Goal: Task Accomplishment & Management: Manage account settings

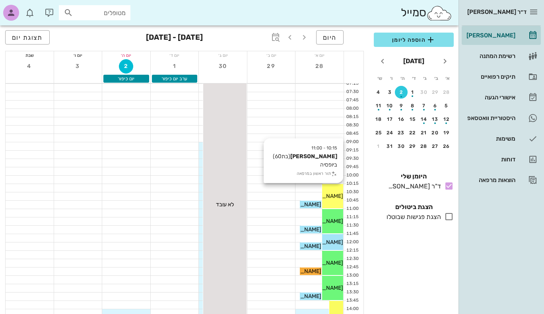
click at [337, 197] on span "[PERSON_NAME]" at bounding box center [320, 196] width 45 height 7
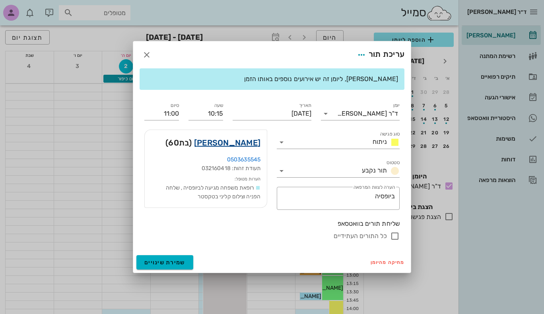
click at [237, 143] on link "[PERSON_NAME]" at bounding box center [227, 142] width 66 height 13
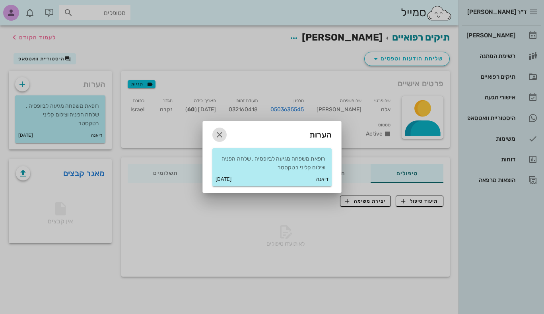
click at [219, 137] on icon "button" at bounding box center [220, 135] width 10 height 10
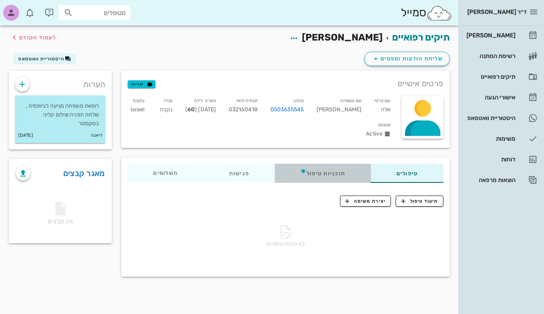
click at [317, 170] on div "תוכניות טיפול" at bounding box center [323, 173] width 96 height 19
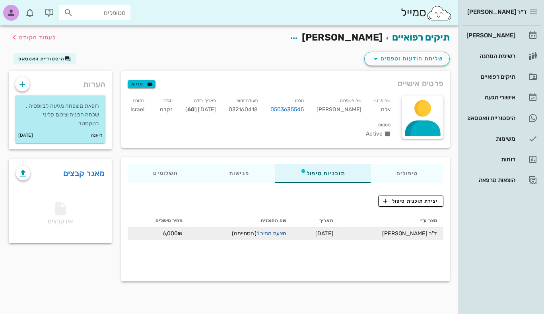
click at [283, 232] on link "הצעת מחיר 1" at bounding box center [271, 233] width 30 height 7
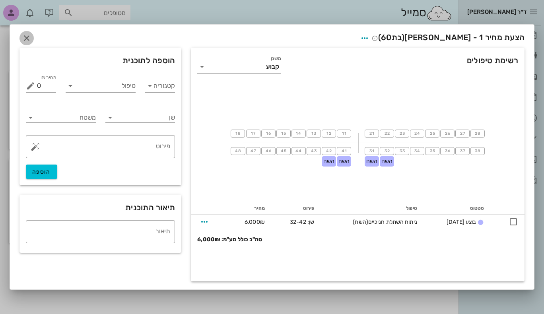
click at [23, 37] on icon "button" at bounding box center [27, 38] width 10 height 10
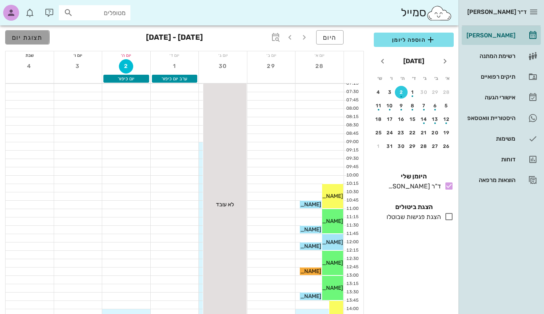
click at [17, 35] on span "תצוגת יום" at bounding box center [27, 38] width 31 height 8
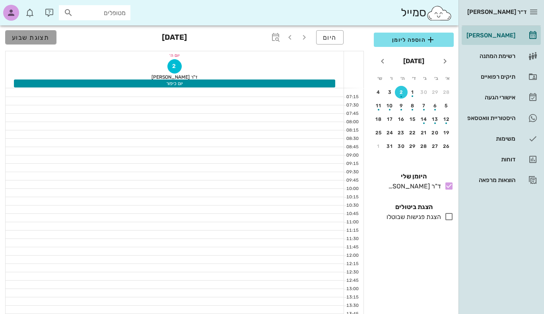
click at [17, 35] on span "תצוגת שבוע" at bounding box center [31, 38] width 38 height 8
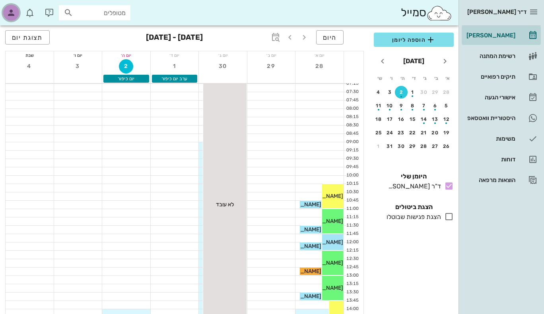
click at [12, 13] on icon "button" at bounding box center [11, 13] width 10 height 10
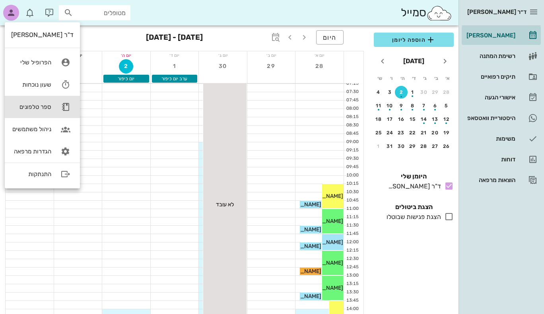
click at [45, 106] on div "ספר טלפונים" at bounding box center [31, 106] width 40 height 7
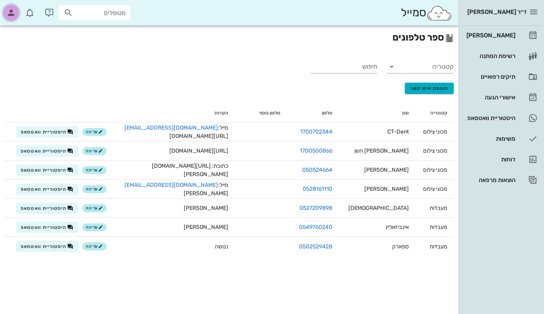
click at [15, 15] on icon "button" at bounding box center [11, 13] width 10 height 10
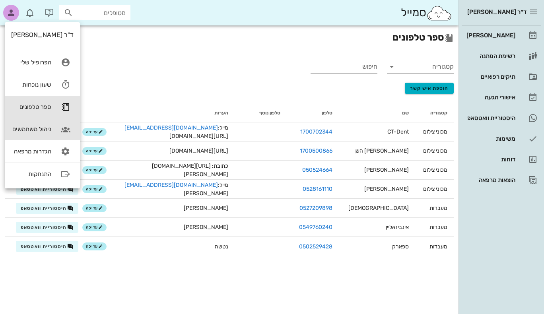
click at [40, 129] on div "ניהול משתמשים" at bounding box center [31, 129] width 40 height 7
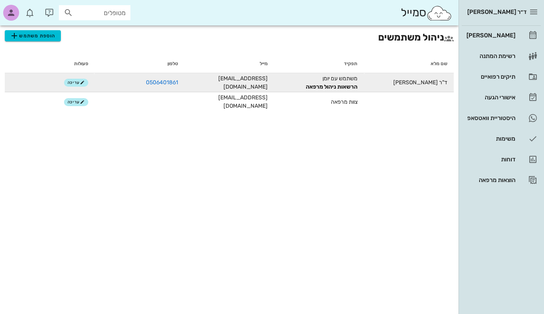
click at [343, 81] on td "משתמש עם יומן הרשאות ניהול מרפאה" at bounding box center [319, 82] width 90 height 19
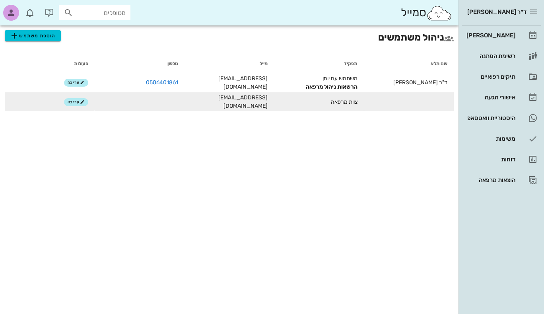
click at [337, 100] on span "צוות מרפאה" at bounding box center [344, 102] width 27 height 7
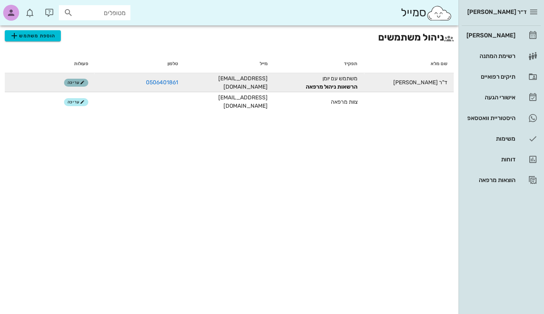
click at [67, 82] on button "עריכה" at bounding box center [76, 83] width 24 height 8
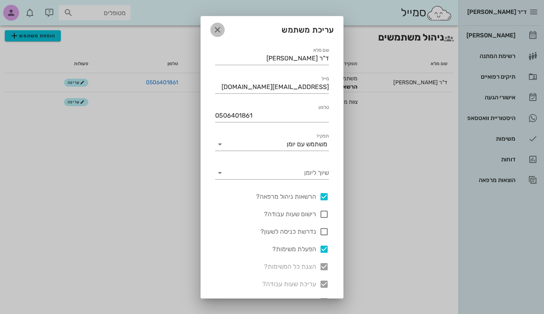
click at [222, 27] on icon "button" at bounding box center [218, 30] width 10 height 10
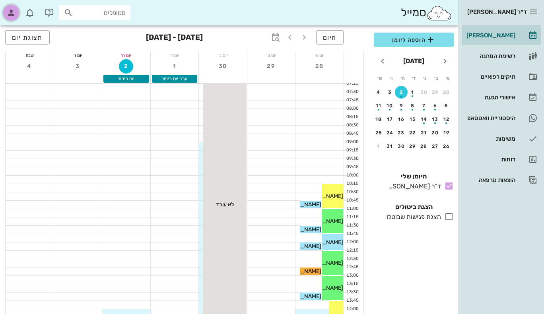
click at [9, 7] on div "button" at bounding box center [11, 13] width 16 height 16
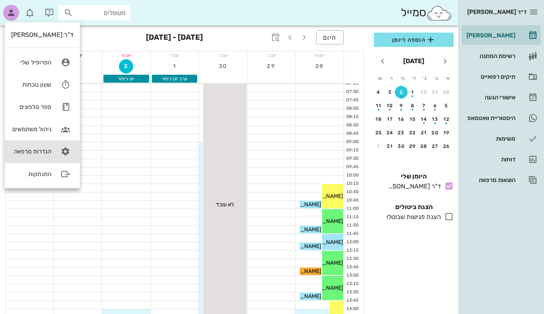
click at [43, 149] on div "הגדרות מרפאה" at bounding box center [31, 151] width 40 height 7
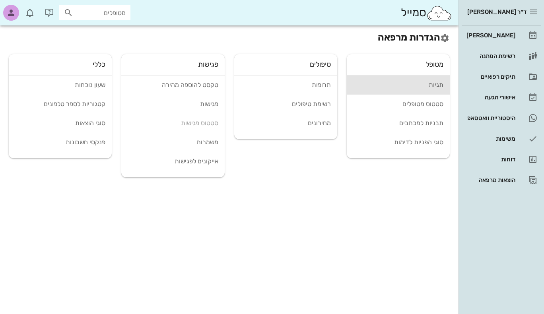
click at [439, 84] on div "תגיות" at bounding box center [398, 85] width 90 height 8
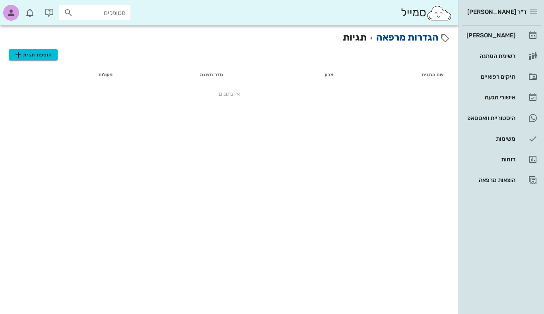
click at [407, 40] on link "הגדרות מרפאה" at bounding box center [407, 37] width 62 height 11
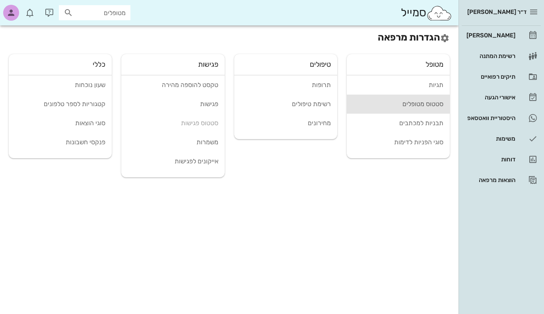
click at [433, 105] on div "סטטוס מטופלים" at bounding box center [398, 104] width 90 height 8
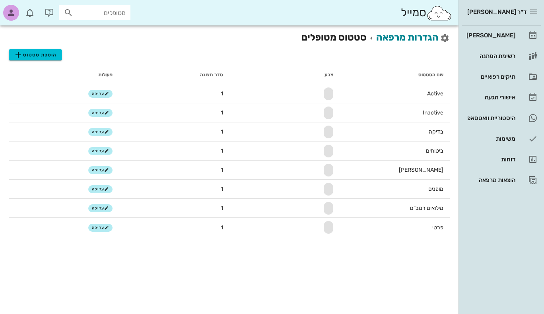
click at [445, 40] on icon at bounding box center [445, 38] width 10 height 10
click at [444, 37] on icon at bounding box center [445, 38] width 10 height 10
click at [390, 35] on link "הגדרות מרפאה" at bounding box center [407, 37] width 62 height 11
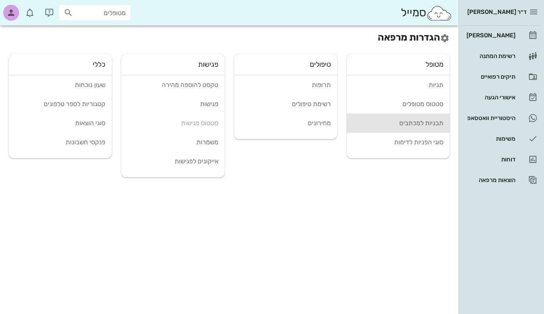
click at [430, 122] on div "תבניות למכתבים" at bounding box center [398, 123] width 90 height 8
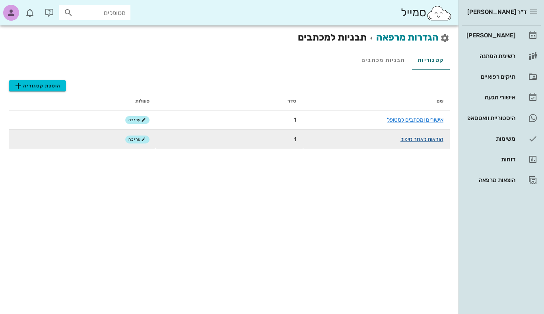
click at [412, 140] on link "הוראות לאחר טיפול" at bounding box center [421, 139] width 43 height 7
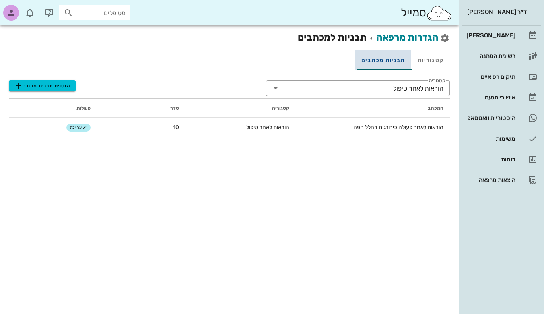
click at [393, 62] on link "תבניות מכתבים" at bounding box center [383, 59] width 56 height 19
click at [426, 55] on link "קטגוריות" at bounding box center [430, 59] width 39 height 19
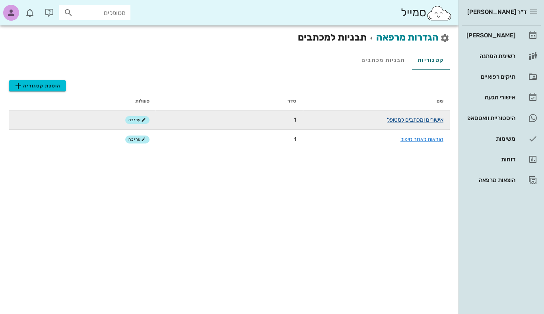
click at [422, 121] on link "אישורים ומכתבים למטופל" at bounding box center [415, 119] width 56 height 7
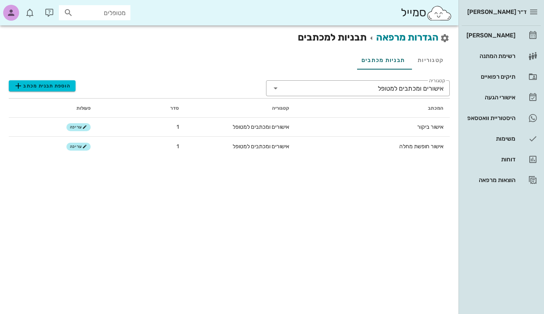
click at [362, 174] on div "הגדרות מרפאה תבניות למכתבים קטגוריות תבניות מכתבים ​ קטגוריה אישורים ומכתבים למ…" at bounding box center [229, 169] width 458 height 289
click at [275, 88] on icon at bounding box center [276, 88] width 10 height 10
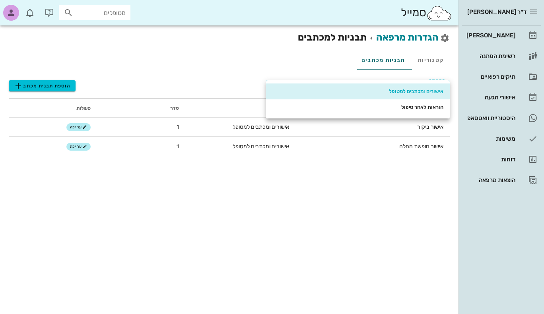
click at [213, 81] on div "הוספת תבנית מכתב" at bounding box center [137, 84] width 257 height 16
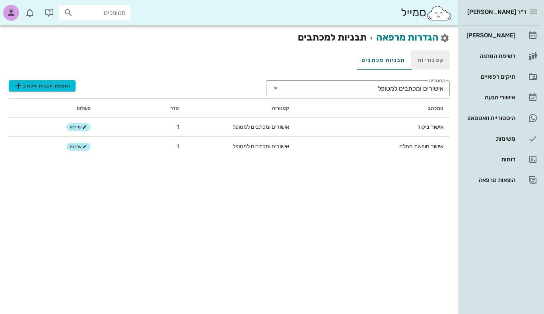
click at [432, 63] on link "קטגוריות" at bounding box center [430, 59] width 39 height 19
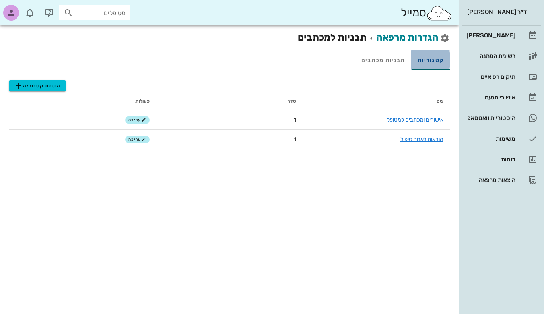
click at [432, 63] on link "קטגוריות" at bounding box center [430, 59] width 39 height 19
click at [395, 37] on link "הגדרות מרפאה" at bounding box center [407, 37] width 62 height 11
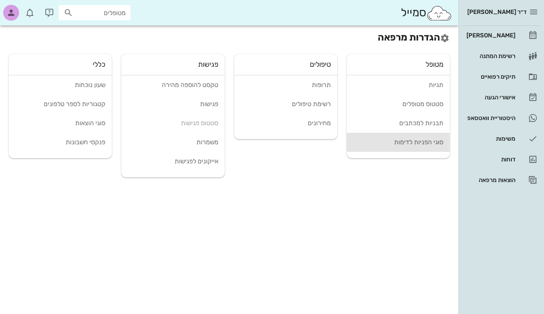
click at [394, 144] on div "סוגי הפניות לדימות" at bounding box center [398, 142] width 90 height 8
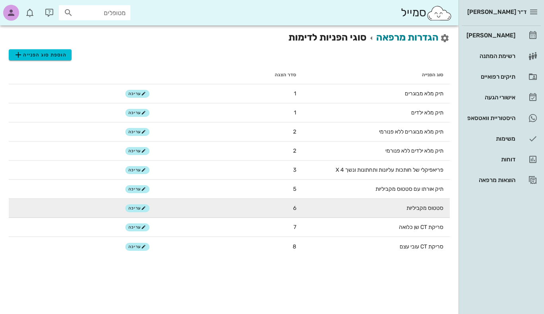
click at [408, 208] on td "סטטוס מקביליות" at bounding box center [375, 208] width 147 height 19
click at [136, 207] on span "עריכה" at bounding box center [136, 208] width 17 height 5
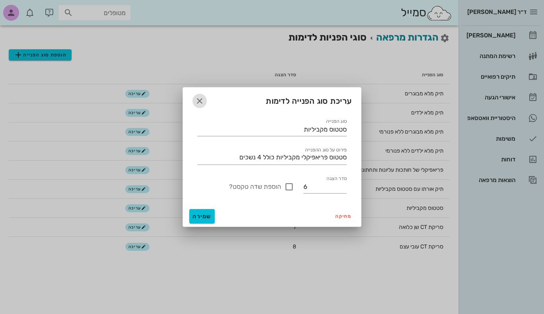
click at [200, 101] on icon "button" at bounding box center [200, 101] width 10 height 10
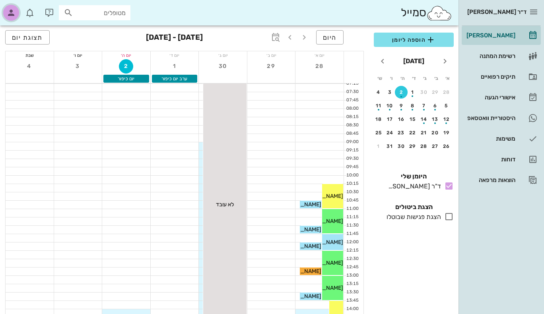
click at [6, 10] on icon "button" at bounding box center [11, 13] width 10 height 10
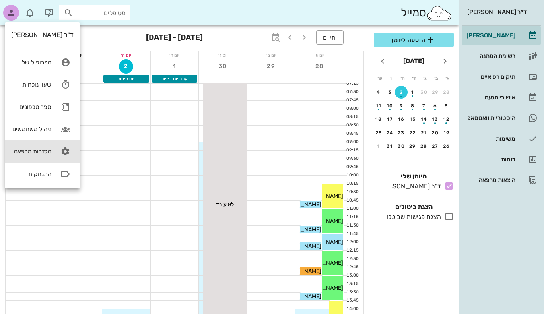
click at [29, 153] on div "הגדרות מרפאה" at bounding box center [31, 151] width 40 height 7
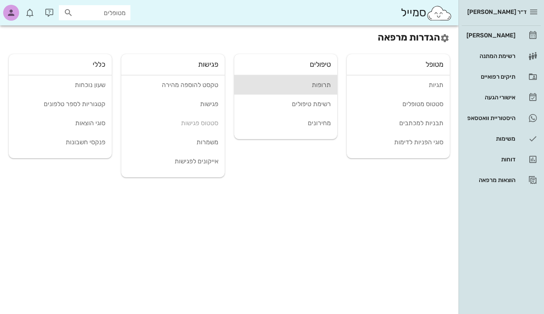
click at [325, 87] on div "תרופות" at bounding box center [285, 85] width 90 height 8
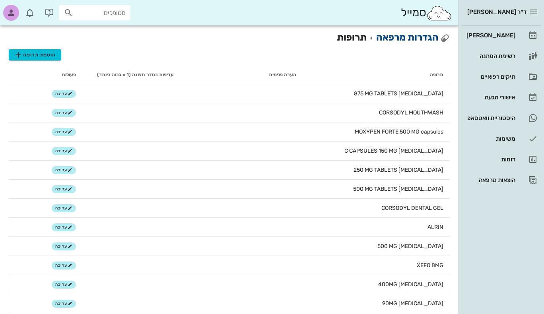
click at [399, 37] on link "הגדרות מרפאה" at bounding box center [407, 37] width 62 height 11
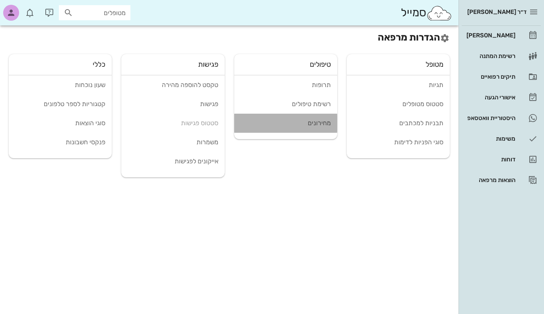
click at [318, 124] on div "מחירונים" at bounding box center [285, 123] width 90 height 8
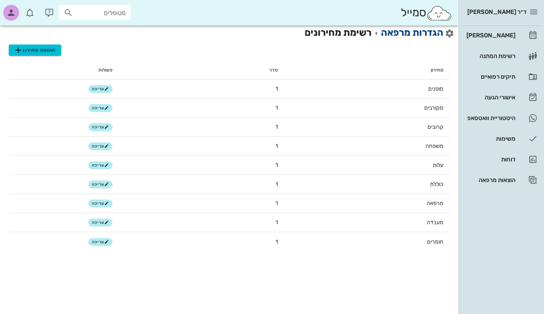
click at [412, 33] on link "הגדרות מרפאה" at bounding box center [412, 32] width 62 height 11
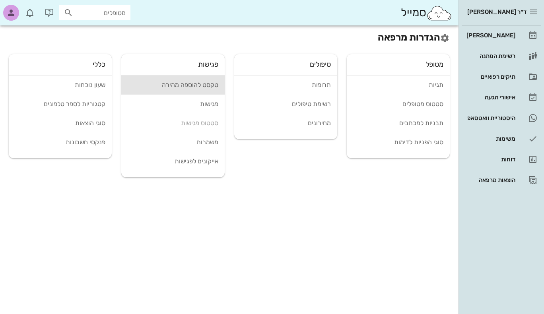
click at [206, 84] on div "טקסט להוספה מהירה" at bounding box center [173, 85] width 90 height 8
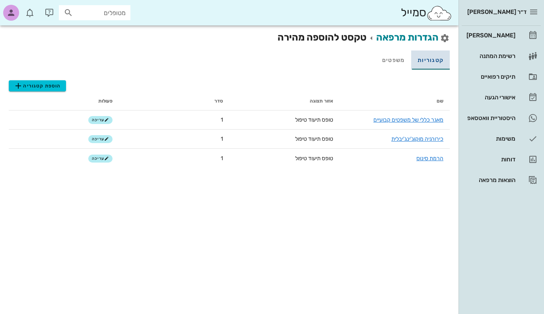
click at [428, 60] on link "קטגוריות" at bounding box center [430, 59] width 39 height 19
click at [389, 62] on link "משפטים" at bounding box center [393, 59] width 36 height 19
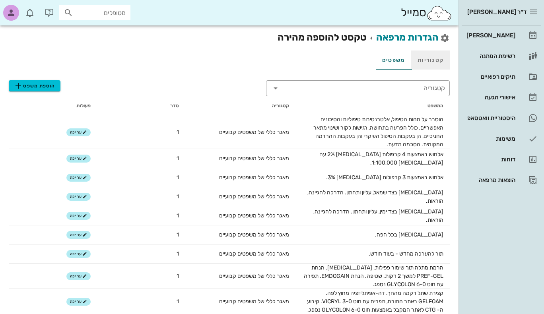
click at [428, 60] on link "קטגוריות" at bounding box center [430, 59] width 39 height 19
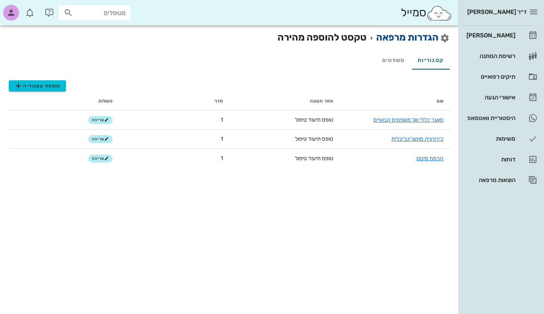
click at [411, 41] on link "הגדרות מרפאה" at bounding box center [407, 37] width 62 height 11
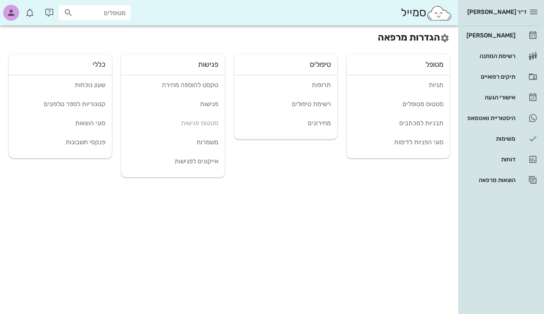
click at [209, 123] on div "טקסט להוספה מהירה פגישות סטטוס פגישות משמרות אייקונים לפגישות" at bounding box center [172, 123] width 103 height 95
click at [210, 102] on div "פגישות" at bounding box center [173, 104] width 90 height 8
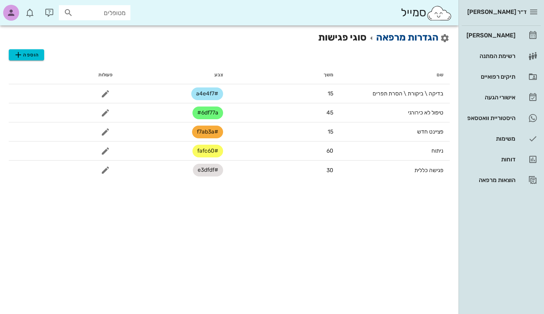
click at [394, 39] on link "הגדרות מרפאה" at bounding box center [407, 37] width 62 height 11
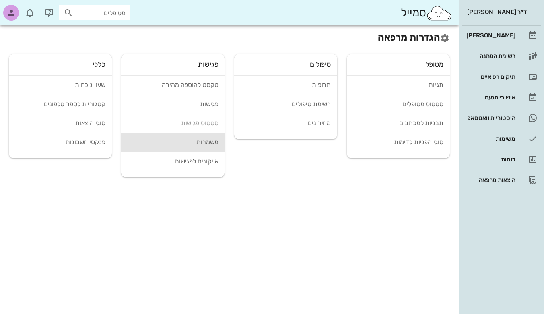
click at [212, 140] on div "משמרות" at bounding box center [173, 142] width 90 height 8
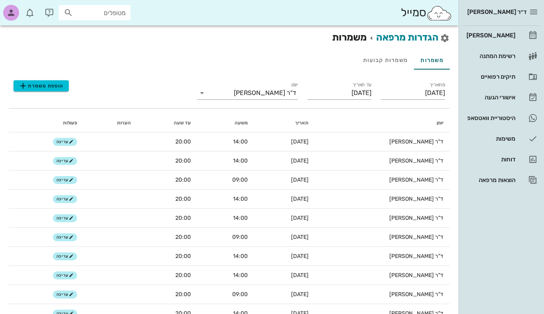
click at [418, 43] on h2 "הגדרות מרפאה משמרות" at bounding box center [391, 37] width 118 height 14
click at [417, 38] on link "הגדרות מרפאה" at bounding box center [407, 37] width 62 height 11
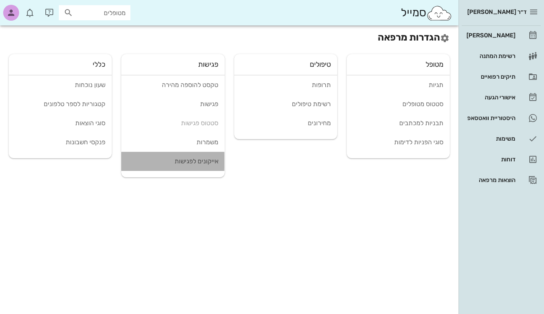
click at [207, 162] on div "אייקונים לפגישות" at bounding box center [173, 161] width 90 height 8
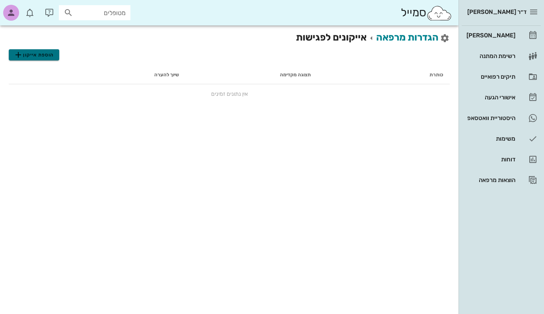
click at [41, 54] on span "הוספת אייקון" at bounding box center [34, 55] width 41 height 10
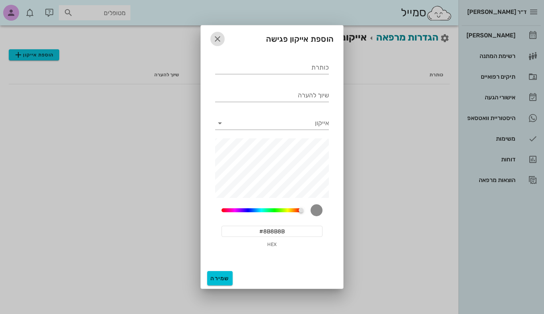
click at [218, 37] on icon "button" at bounding box center [218, 39] width 10 height 10
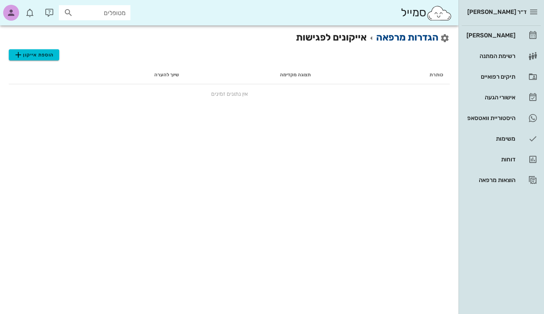
click at [419, 37] on link "הגדרות מרפאה" at bounding box center [407, 37] width 62 height 11
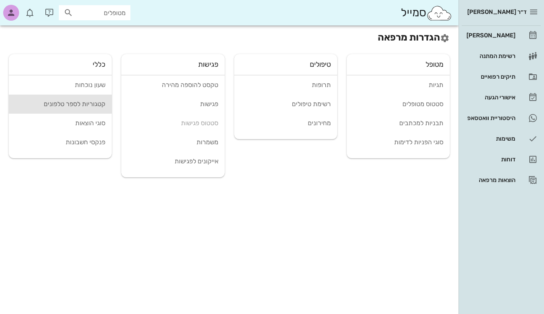
click at [98, 104] on div "קטגוריות לספר טלפונים" at bounding box center [60, 104] width 90 height 8
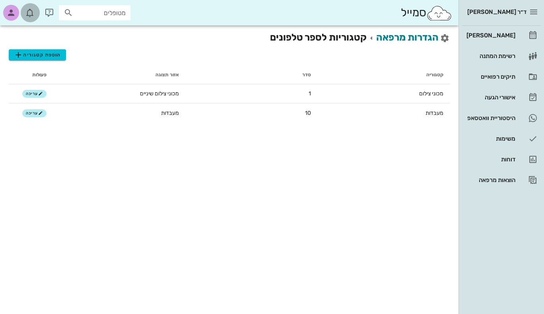
click at [29, 14] on icon "button" at bounding box center [30, 13] width 10 height 10
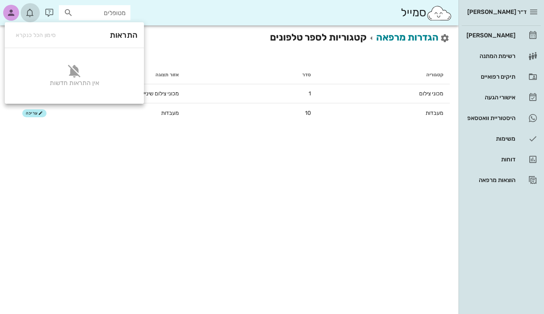
click at [29, 14] on icon "button" at bounding box center [30, 13] width 10 height 10
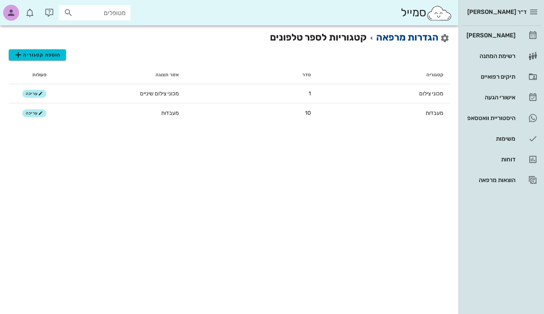
click at [400, 35] on link "הגדרות מרפאה" at bounding box center [407, 37] width 62 height 11
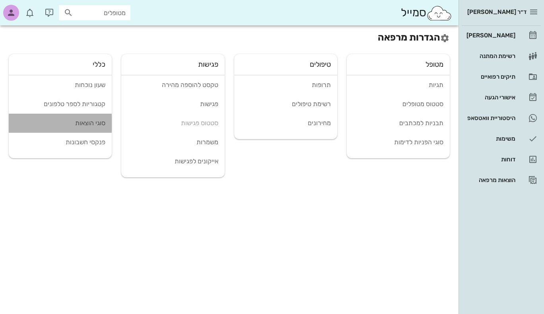
click at [99, 122] on div "סוגי הוצאות" at bounding box center [60, 123] width 90 height 8
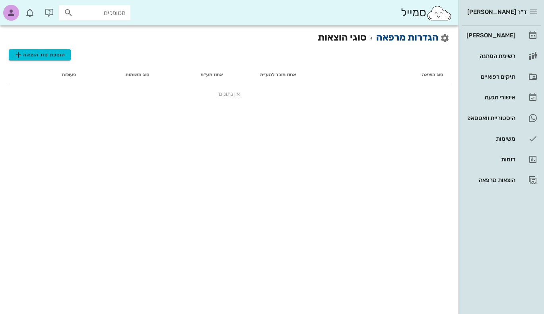
click at [401, 39] on link "הגדרות מרפאה" at bounding box center [407, 37] width 62 height 11
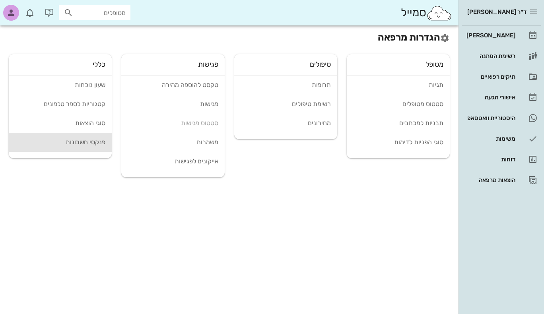
click at [98, 141] on div "פנקסי חשבונות" at bounding box center [60, 142] width 90 height 8
